Goal: Information Seeking & Learning: Learn about a topic

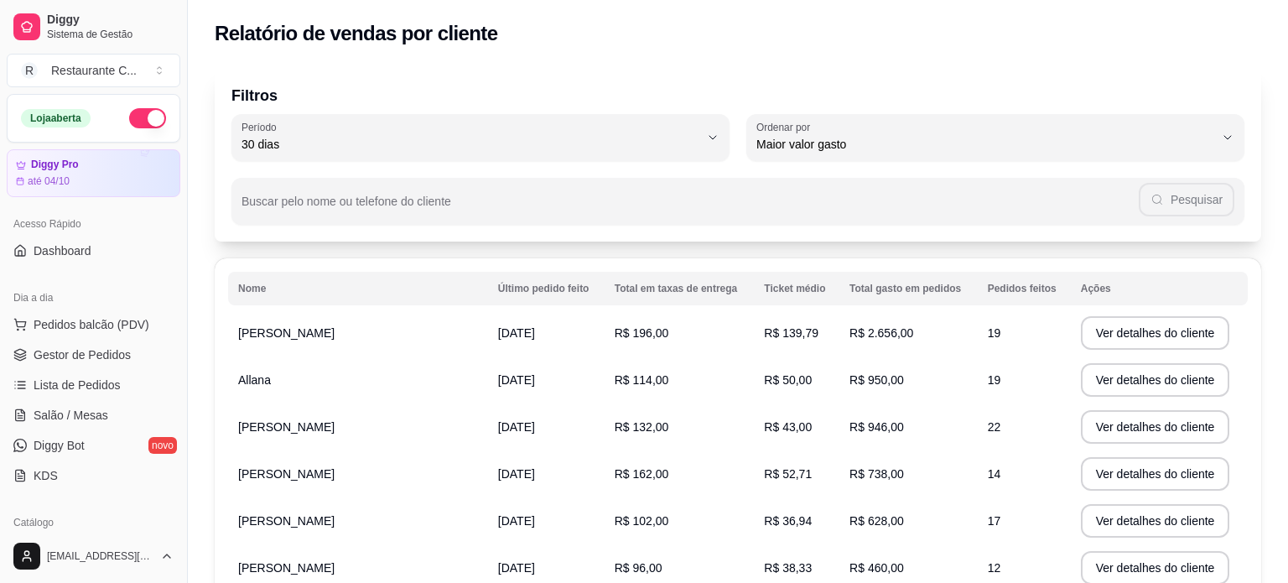
select select "30"
select select "HIGHEST_TOTAL_SPENT_WITH_ORDERS"
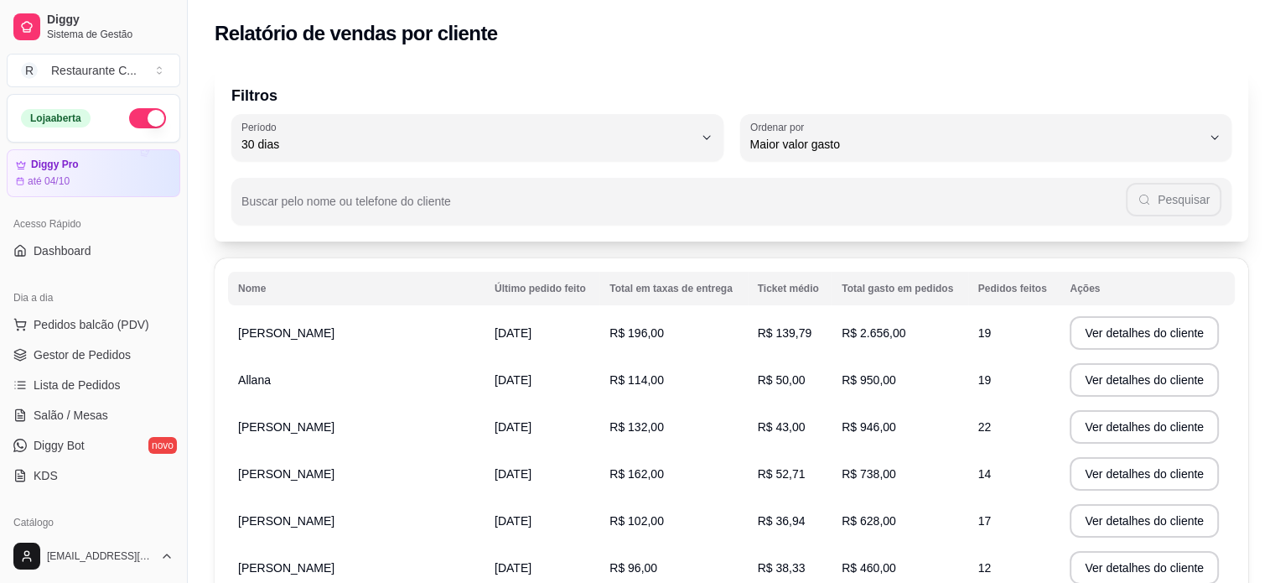
scroll to position [252, 0]
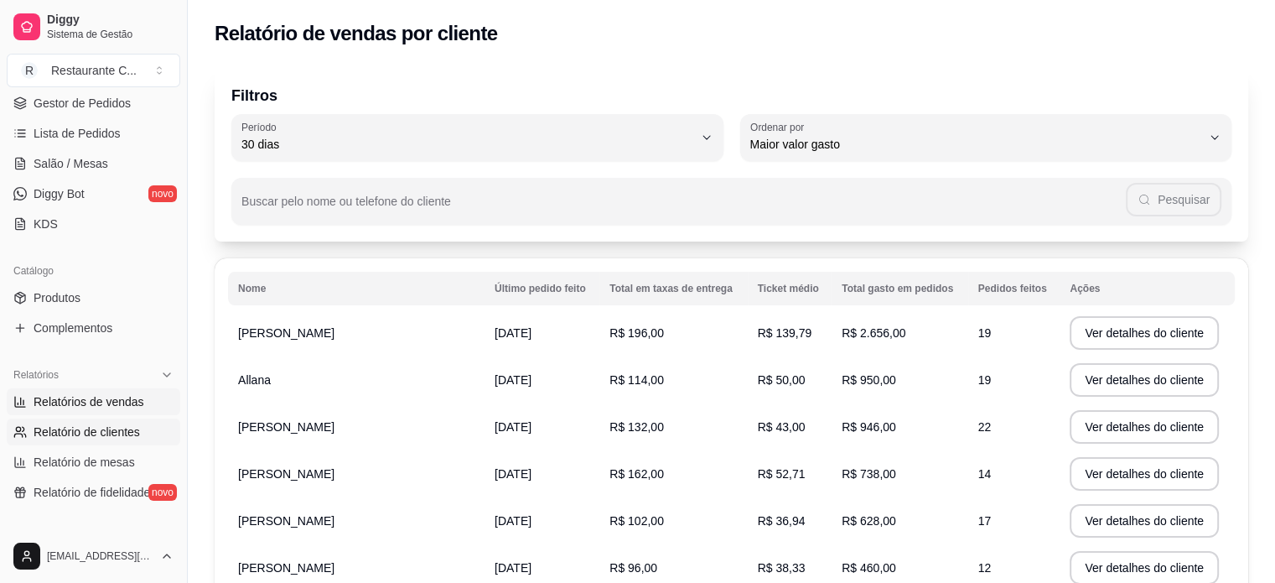
click at [112, 400] on span "Relatórios de vendas" at bounding box center [89, 401] width 111 height 17
select select "ALL"
select select "0"
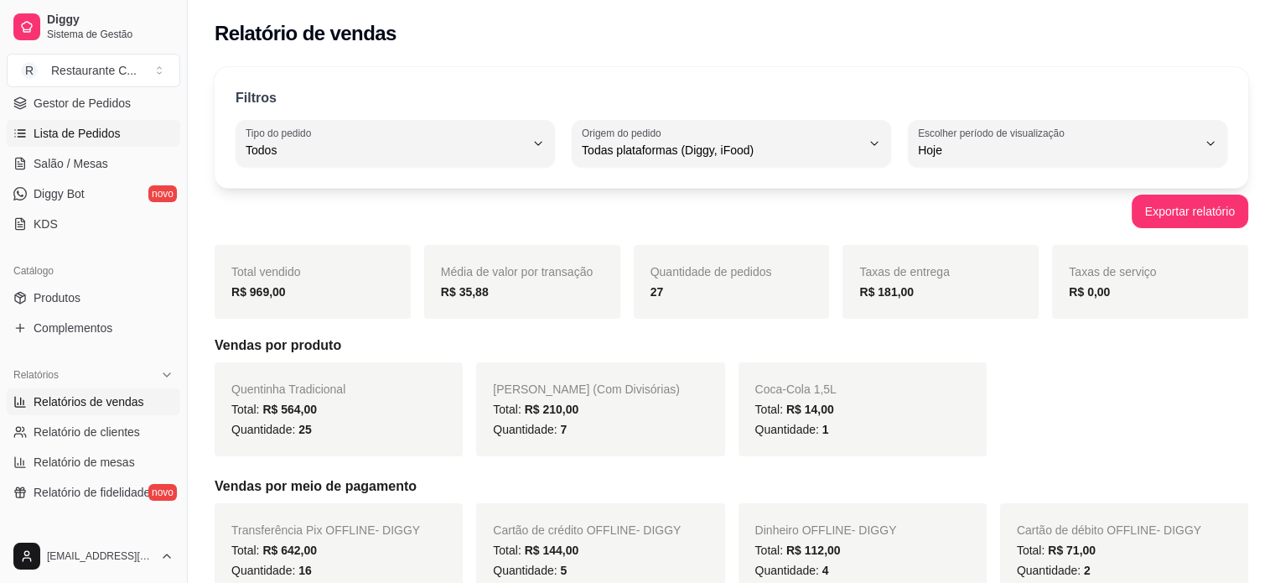
click at [100, 129] on span "Lista de Pedidos" at bounding box center [77, 133] width 87 height 17
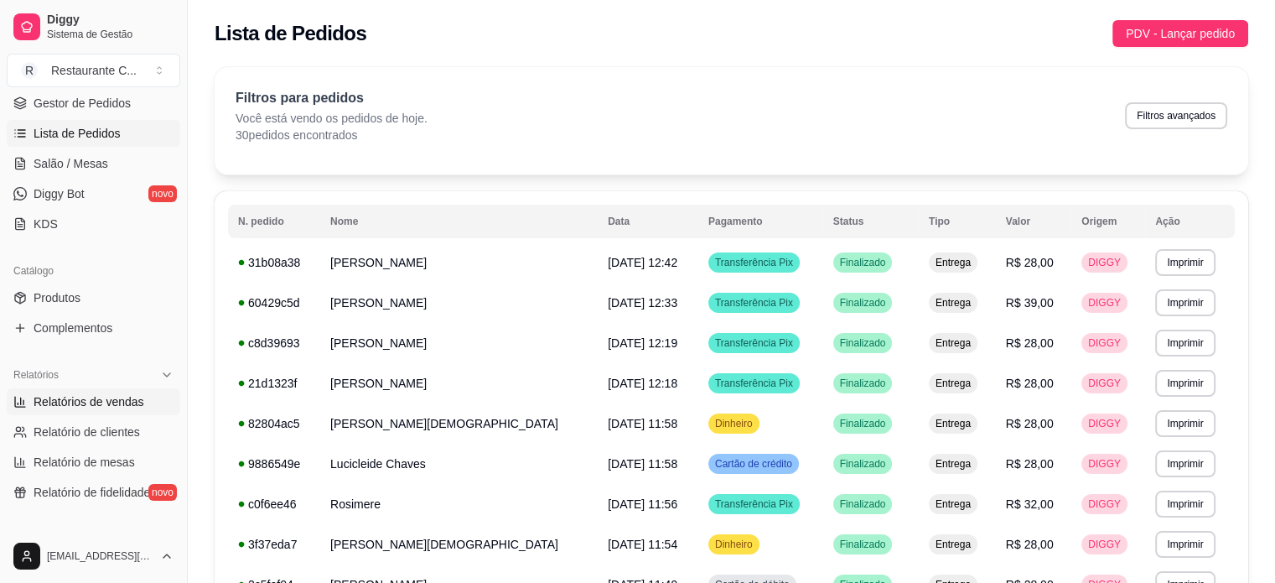
click at [114, 405] on span "Relatórios de vendas" at bounding box center [89, 401] width 111 height 17
select select "ALL"
select select "0"
